Goal: Task Accomplishment & Management: Use online tool/utility

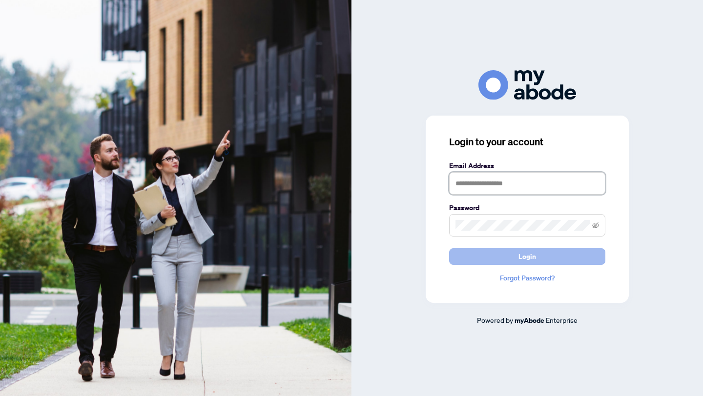
type input "**********"
click at [533, 256] on span "Login" at bounding box center [528, 257] width 18 height 16
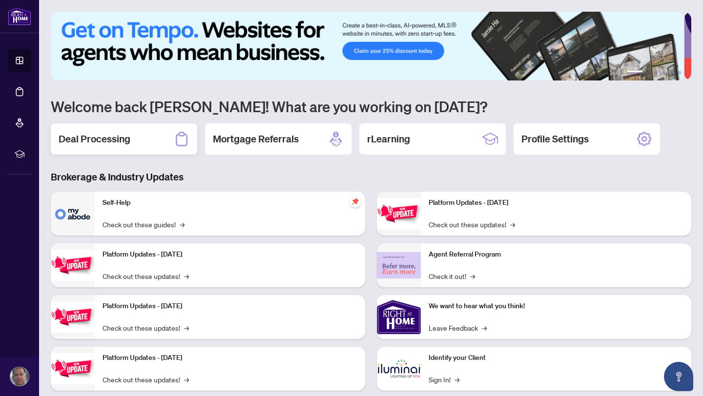
click at [101, 138] on h2 "Deal Processing" at bounding box center [95, 139] width 72 height 14
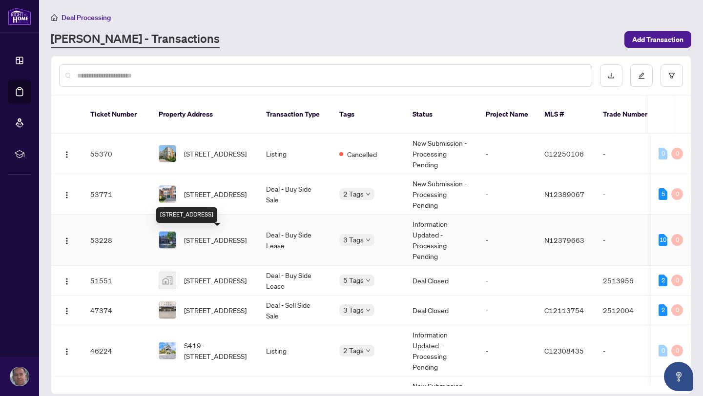
click at [220, 235] on span "[STREET_ADDRESS]" at bounding box center [215, 240] width 62 height 11
